Goal: Information Seeking & Learning: Compare options

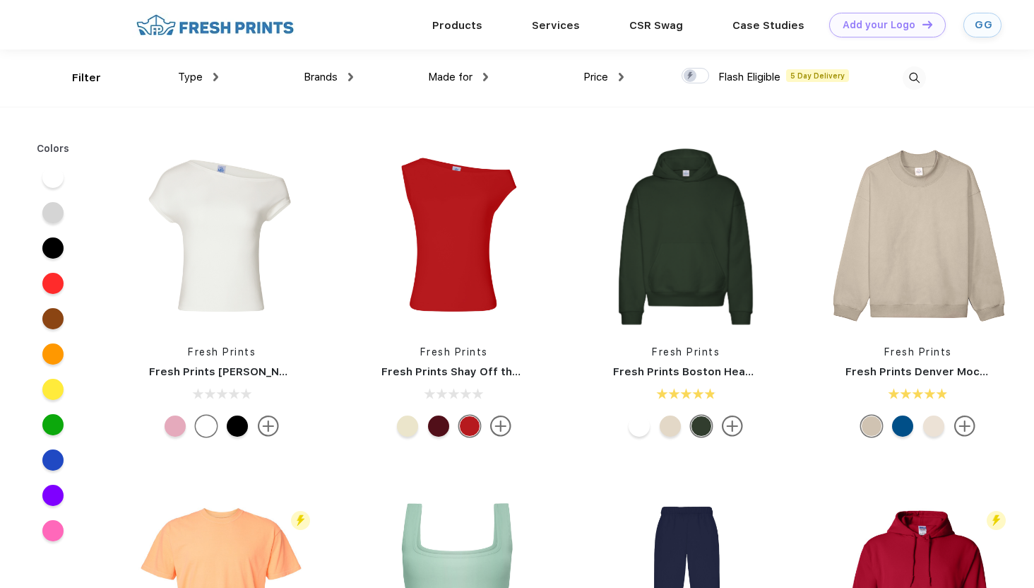
scroll to position [1, 0]
click at [914, 76] on img at bounding box center [914, 77] width 23 height 23
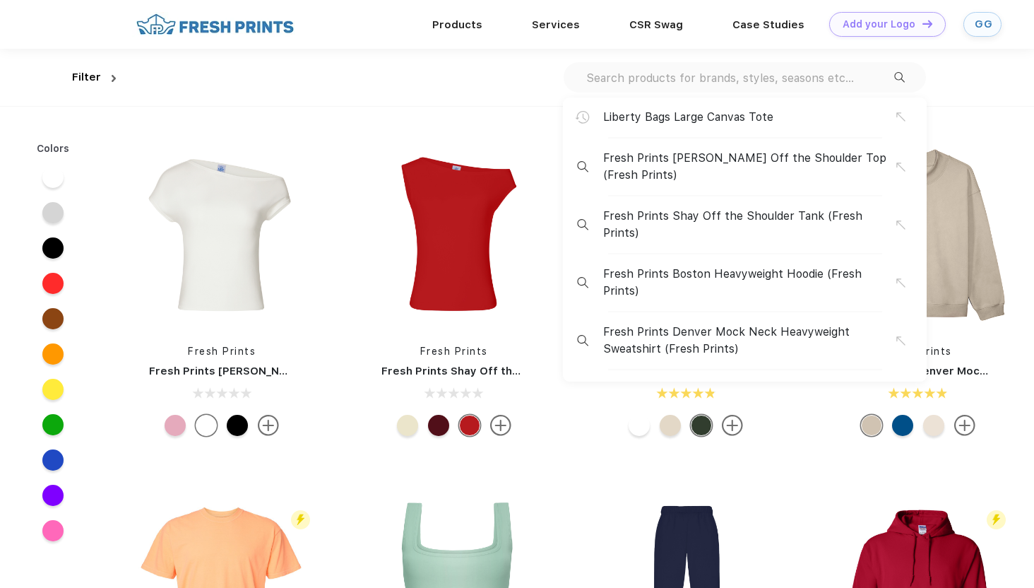
click at [855, 90] on div "Liberty Bags Large Canvas Tote Fresh Prints Chloe Off the Shoulder Top (Fresh P…" at bounding box center [745, 77] width 362 height 30
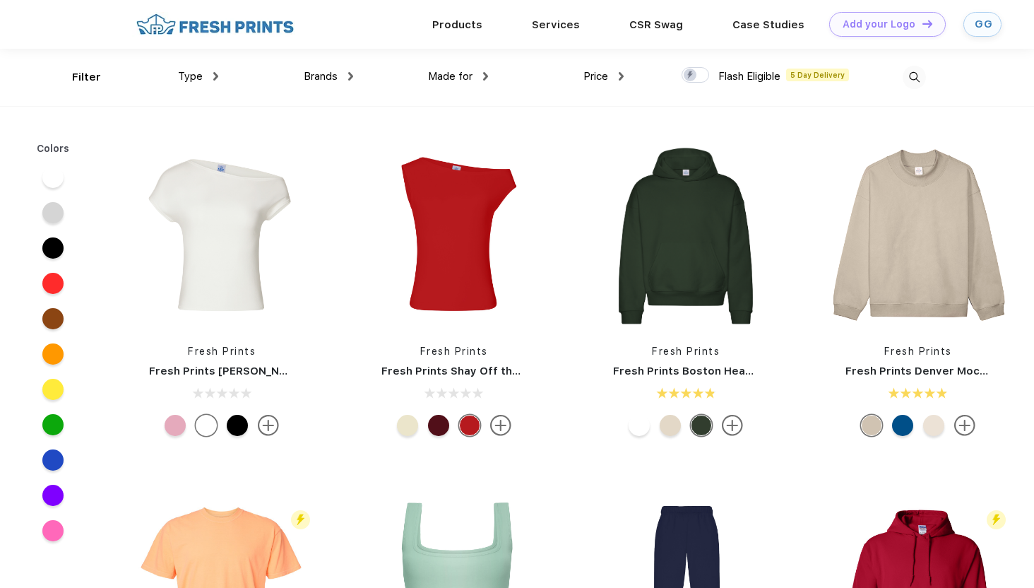
click at [910, 73] on img at bounding box center [914, 77] width 23 height 23
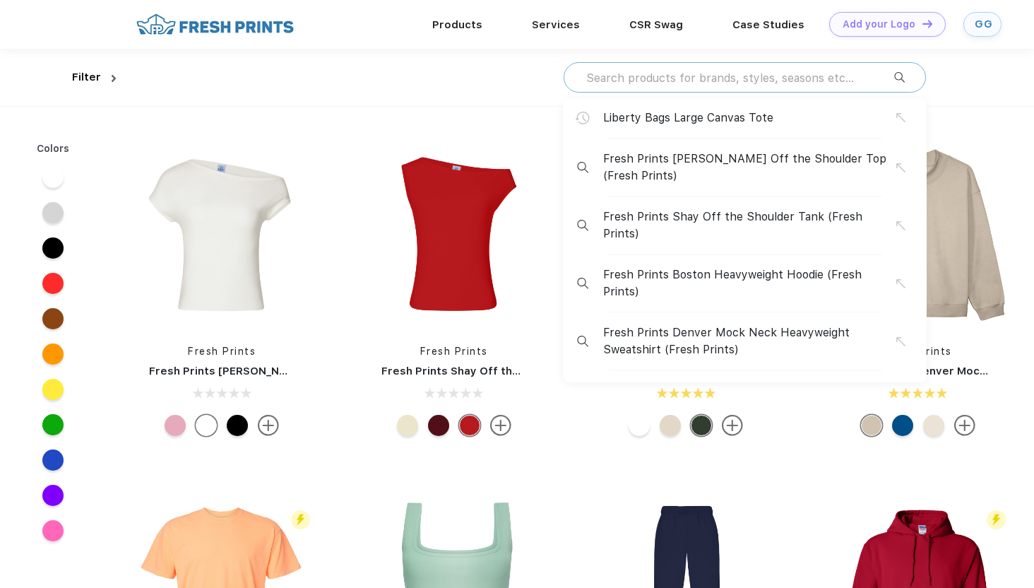
click at [820, 72] on input "text" at bounding box center [739, 78] width 309 height 16
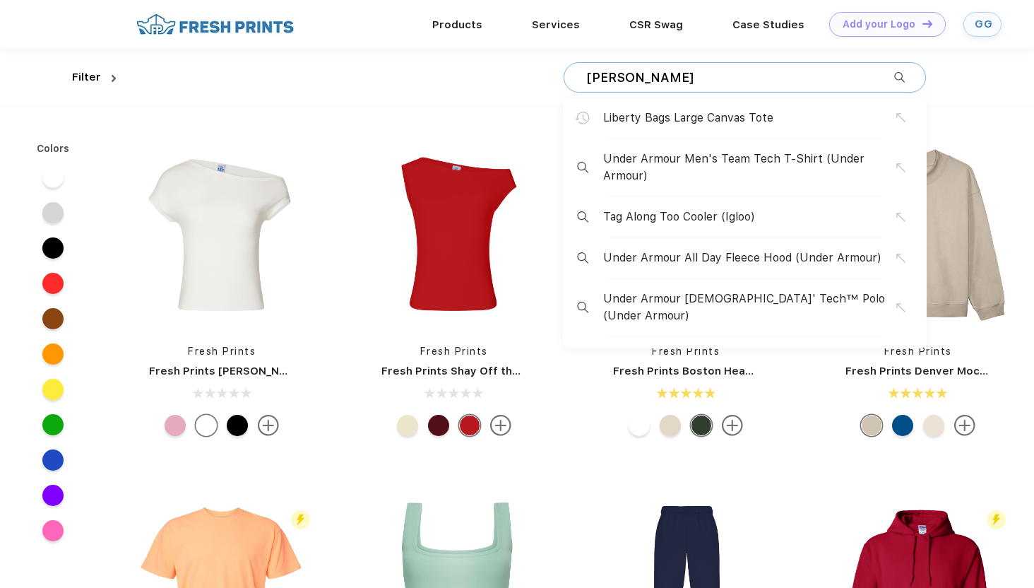
type input "[PERSON_NAME]"
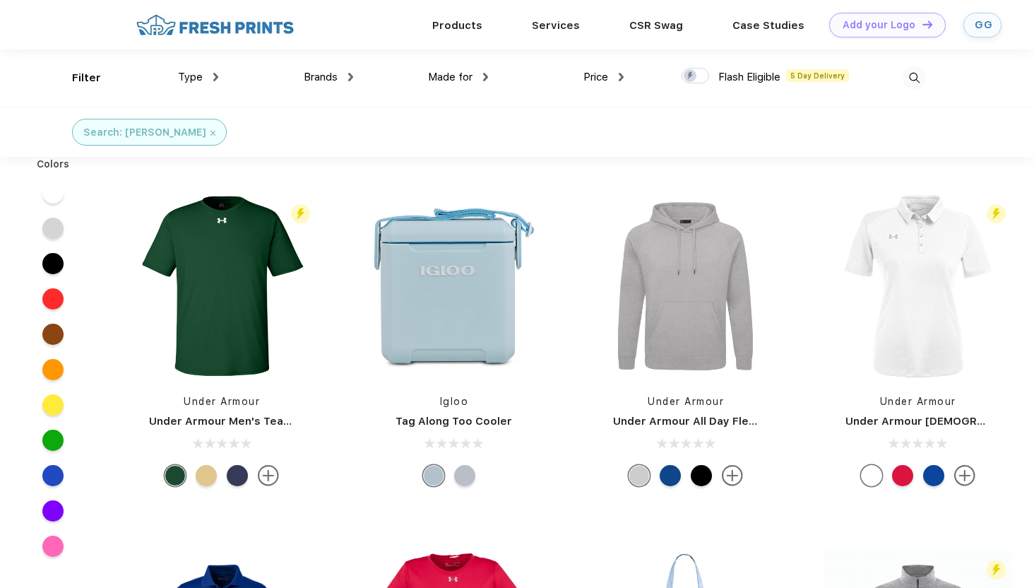
click at [916, 71] on img at bounding box center [914, 77] width 23 height 23
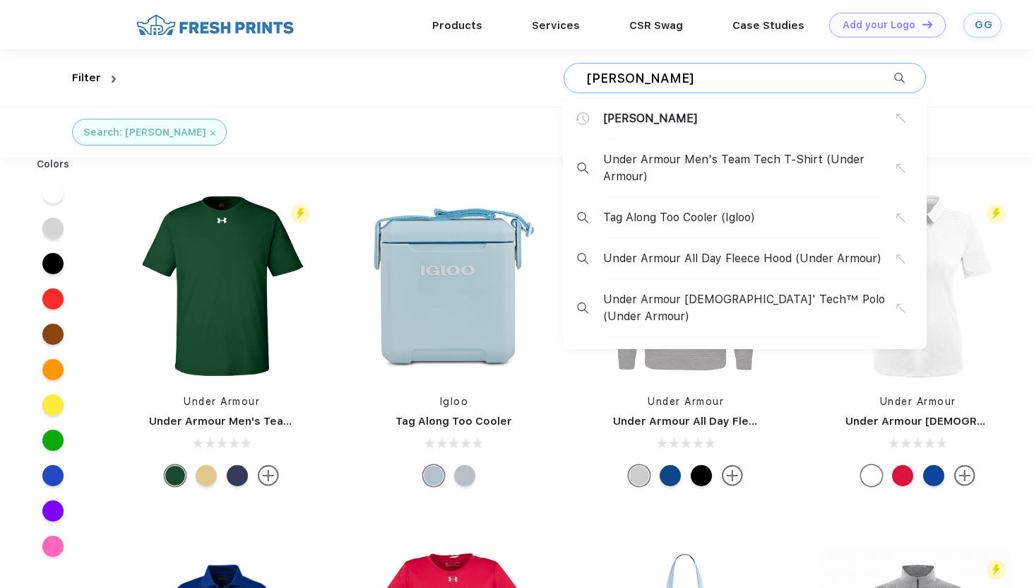
click at [775, 82] on input "[PERSON_NAME]" at bounding box center [739, 79] width 309 height 16
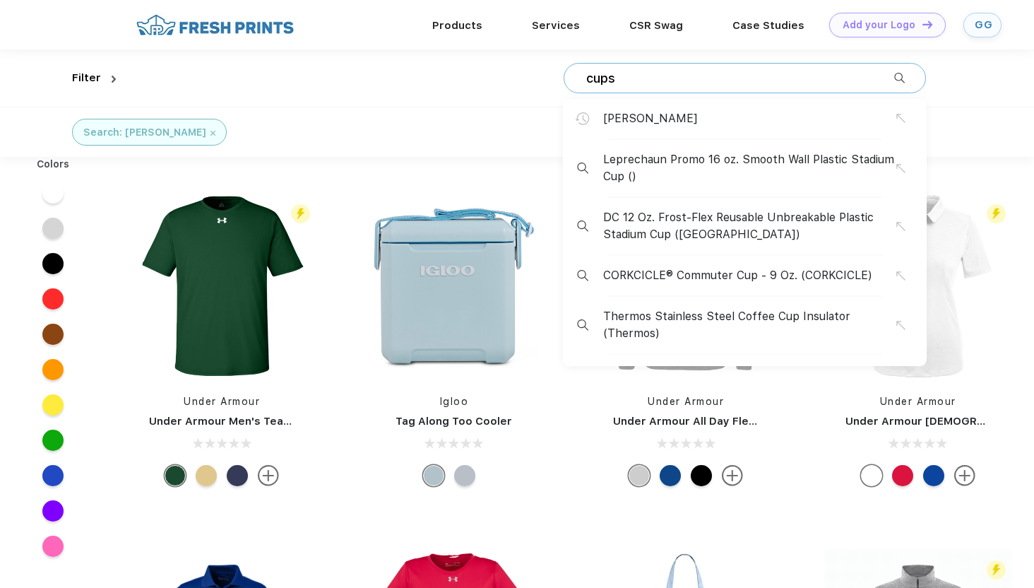
type input "cups"
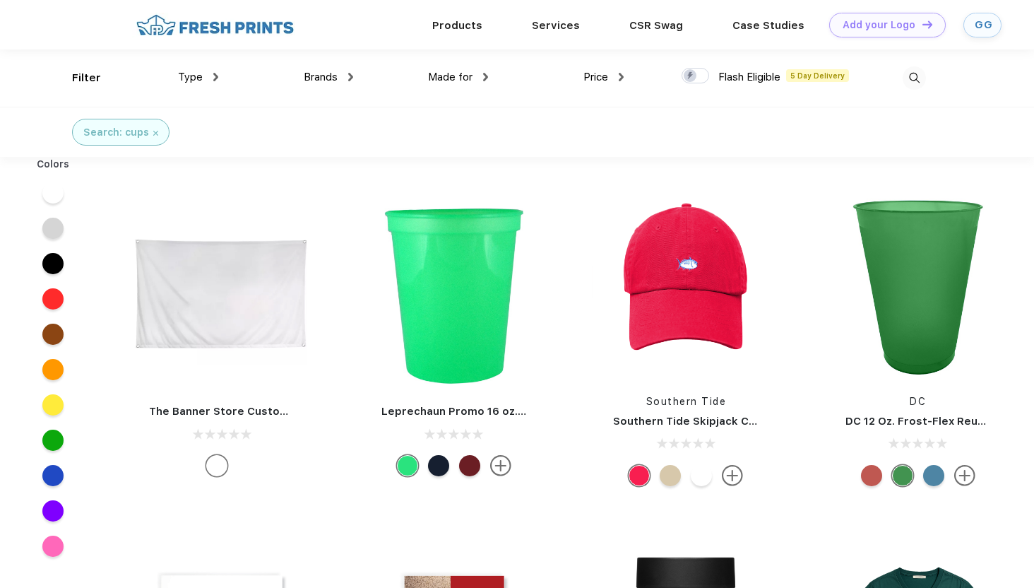
click at [311, 83] on span "Brands" at bounding box center [321, 77] width 34 height 13
click at [348, 77] on div "Brands" at bounding box center [328, 77] width 49 height 16
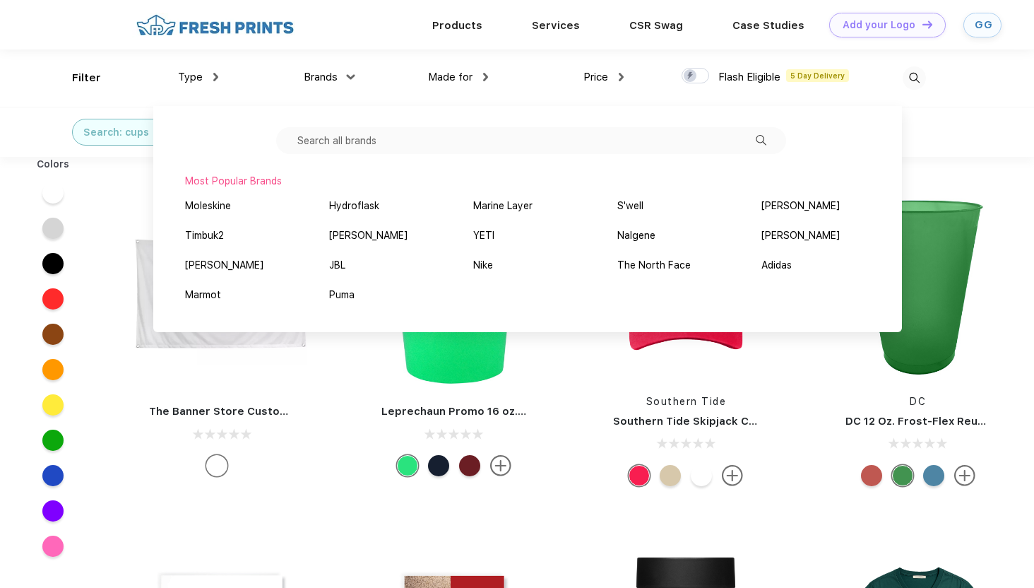
click at [367, 143] on input "text" at bounding box center [531, 140] width 510 height 27
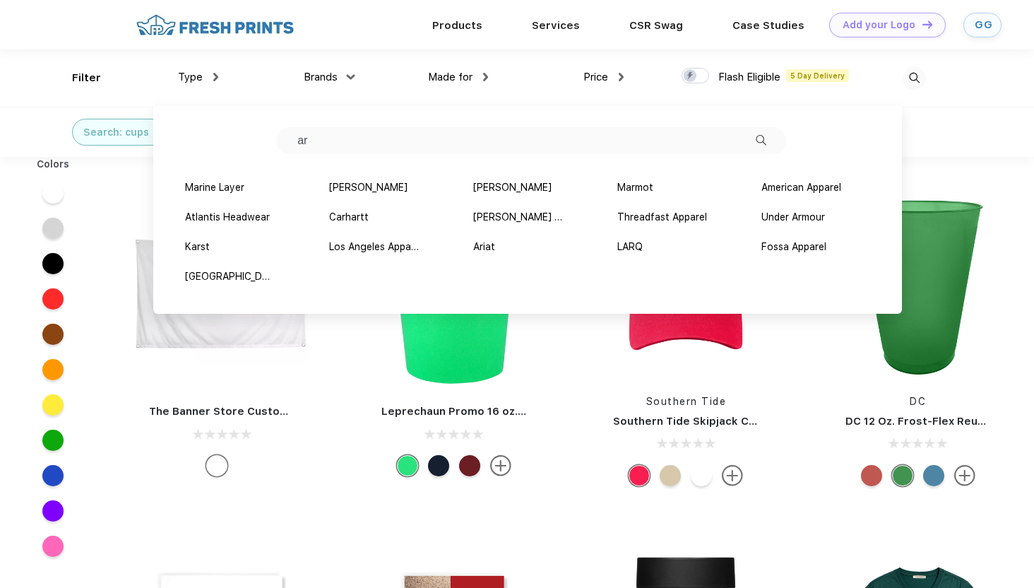
type input "a"
